Goal: Transaction & Acquisition: Purchase product/service

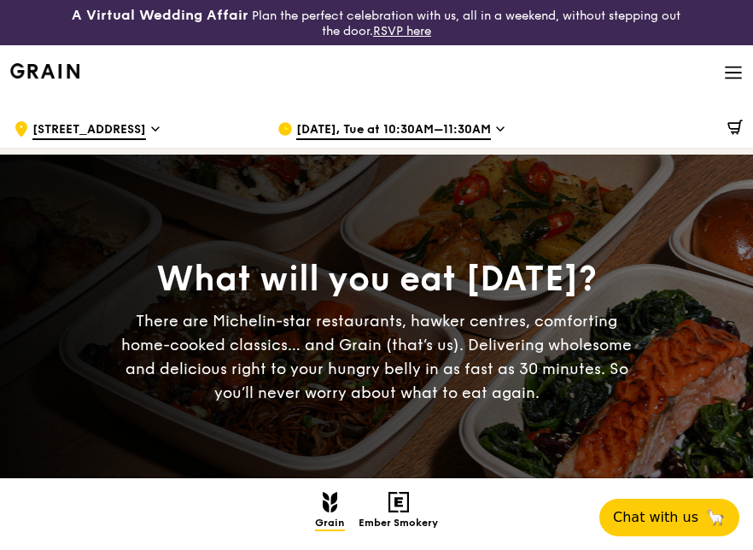
click at [724, 80] on icon at bounding box center [733, 72] width 19 height 19
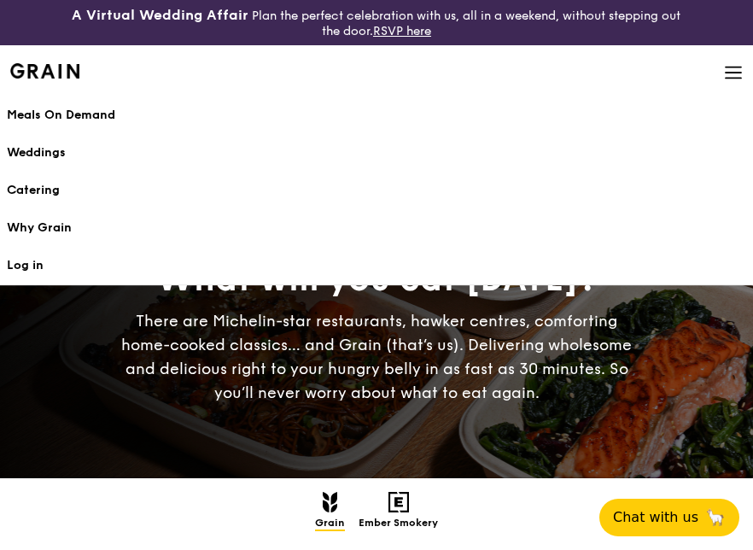
click at [73, 113] on h1 "Meals On Demand" at bounding box center [376, 115] width 739 height 17
click at [52, 108] on h1 "Meals On Demand" at bounding box center [376, 115] width 739 height 17
click at [32, 114] on h1 "Meals On Demand" at bounding box center [376, 115] width 739 height 17
click at [208, 338] on div "There are Michelin-star restaurants, hawker centres, comforting home-cooked cla…" at bounding box center [376, 357] width 534 height 96
click at [488, 523] on div "Grain Highlights Regulars Bundles Sides Desserts Drinks Ember Smokery" at bounding box center [376, 512] width 739 height 41
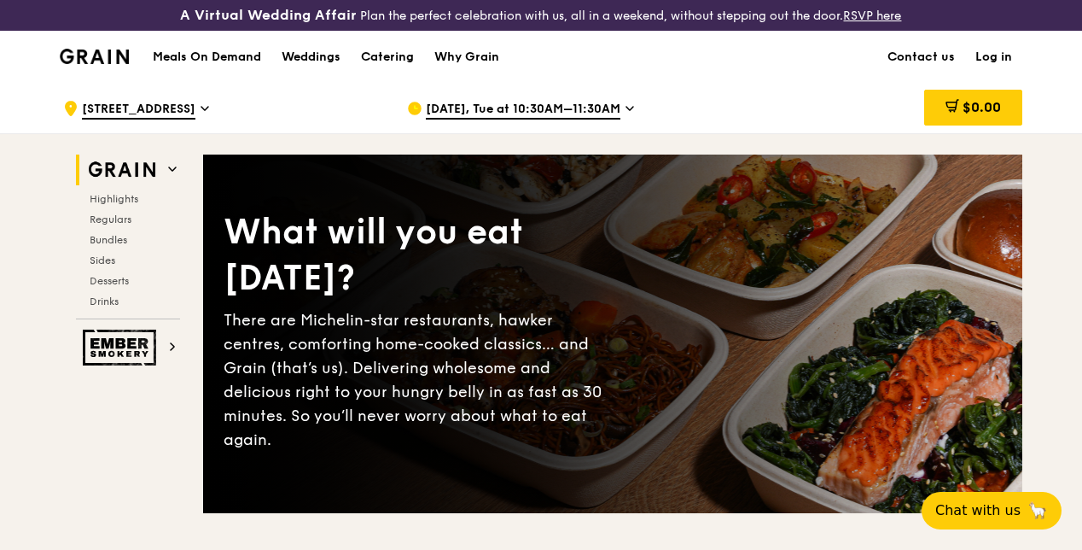
click at [227, 80] on div "Meals On Demand Weddings Catering Why Grain" at bounding box center [326, 57] width 367 height 52
click at [752, 336] on div "What will you eat [DATE]? There are Michelin-star restaurants, hawker centres, …" at bounding box center [612, 334] width 819 height 290
click at [396, 333] on div "What will you eat [DATE]? There are Michelin-star restaurants, hawker centres, …" at bounding box center [612, 334] width 819 height 290
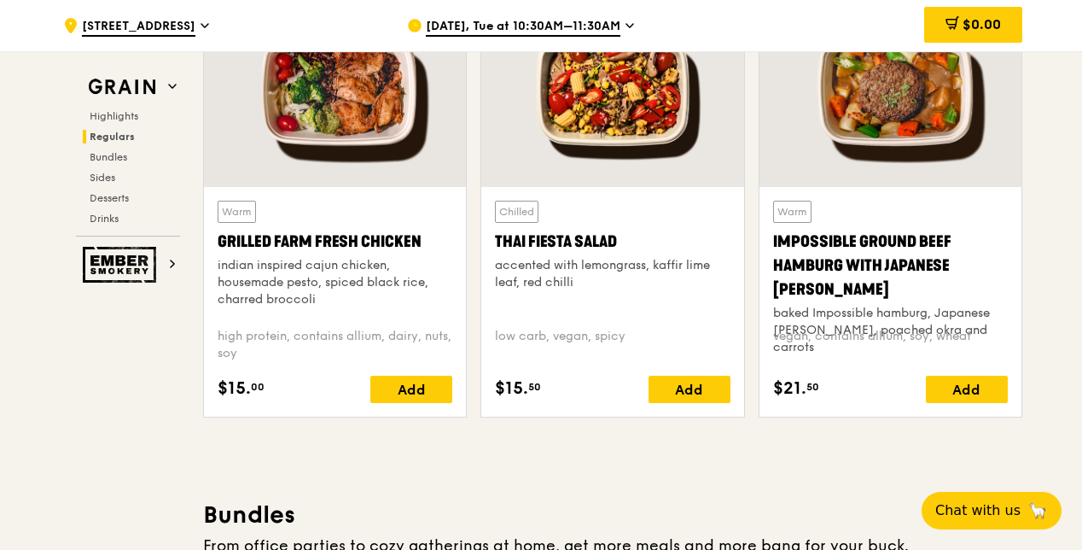
scroll to position [1989, 0]
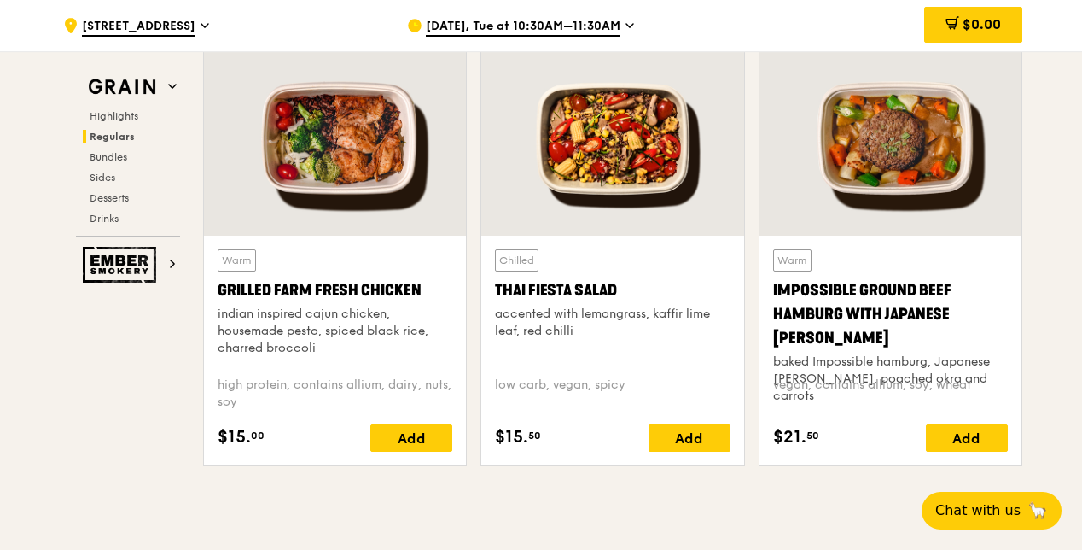
click at [752, 410] on div "vegan, contains allium, soy, wheat" at bounding box center [890, 393] width 235 height 34
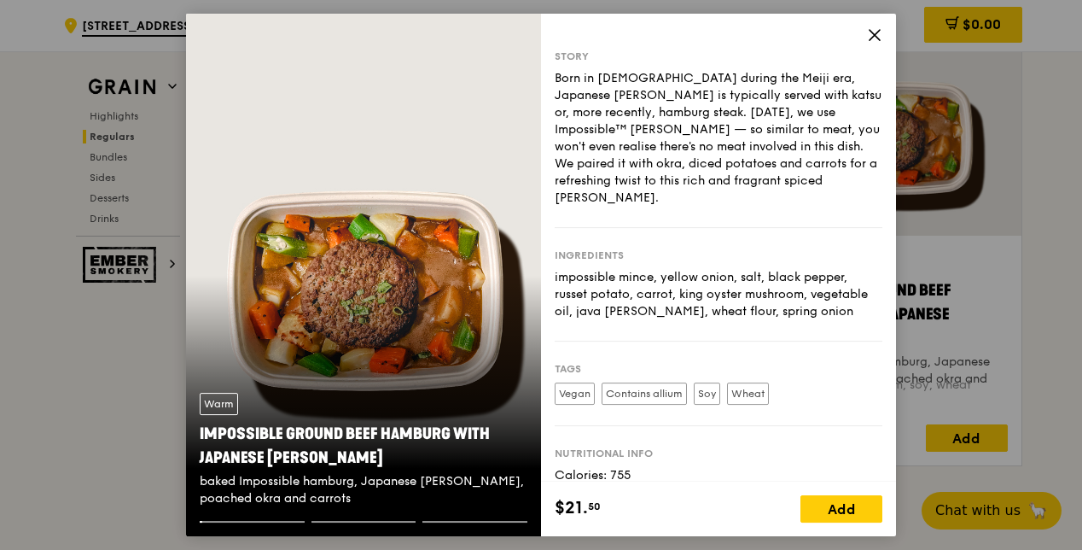
click at [752, 426] on div "Nutritional info Calories: 755 Fat: 39g Carb: 71g Protein: 30g" at bounding box center [719, 491] width 328 height 130
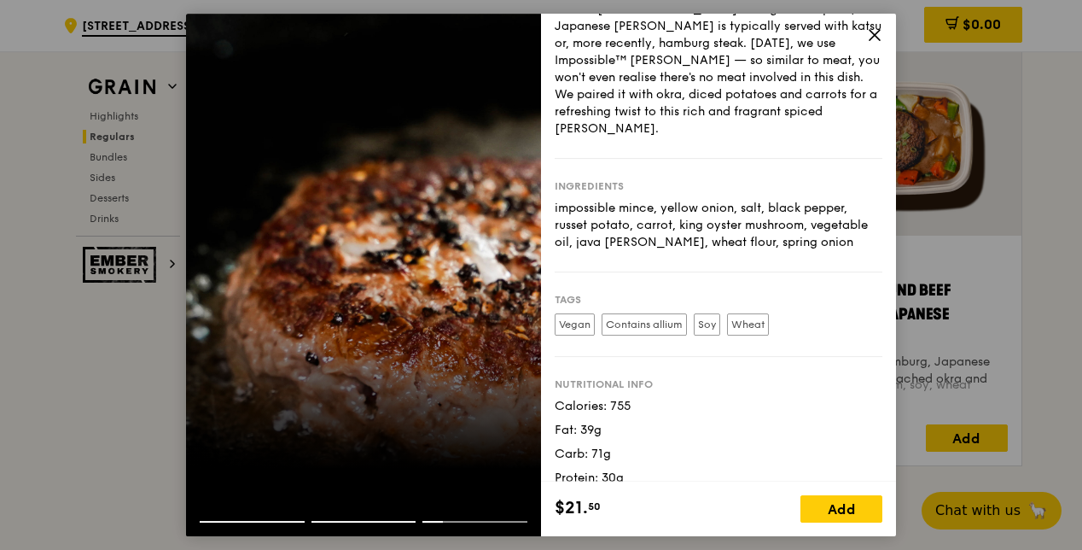
scroll to position [0, 0]
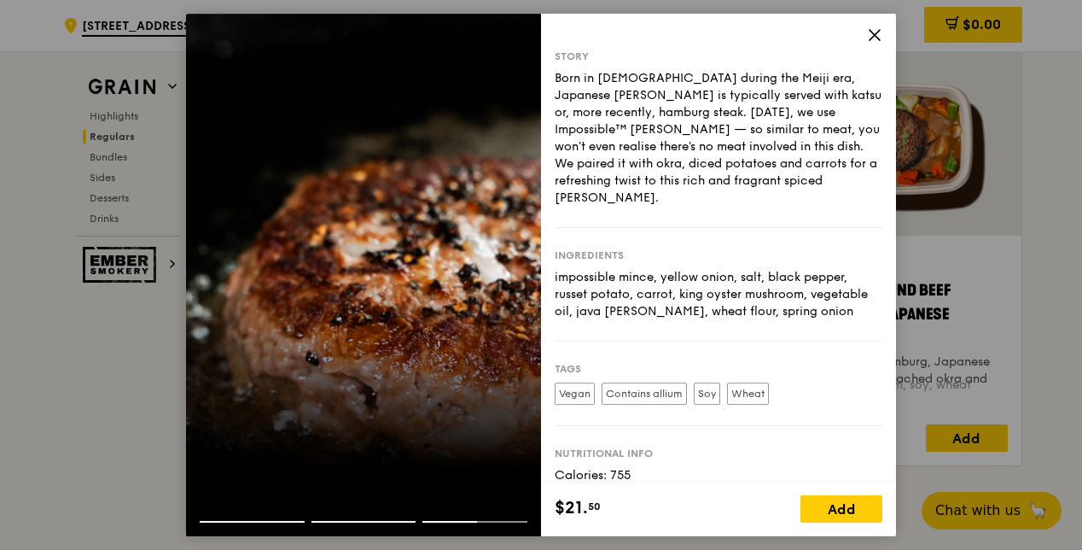
click at [752, 34] on icon at bounding box center [875, 35] width 10 height 10
